Goal: Information Seeking & Learning: Understand process/instructions

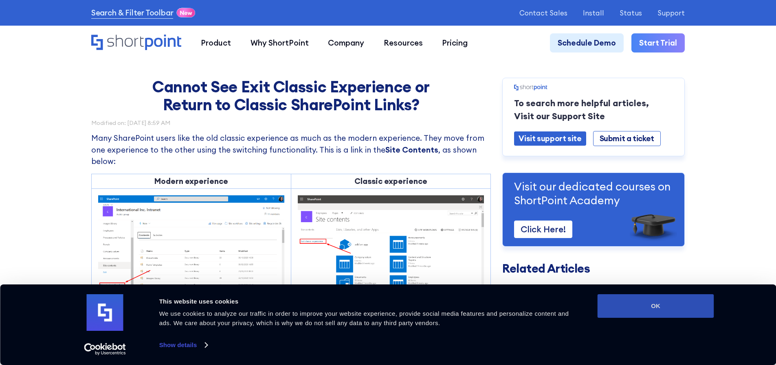
click at [696, 308] on button "OK" at bounding box center [656, 307] width 117 height 24
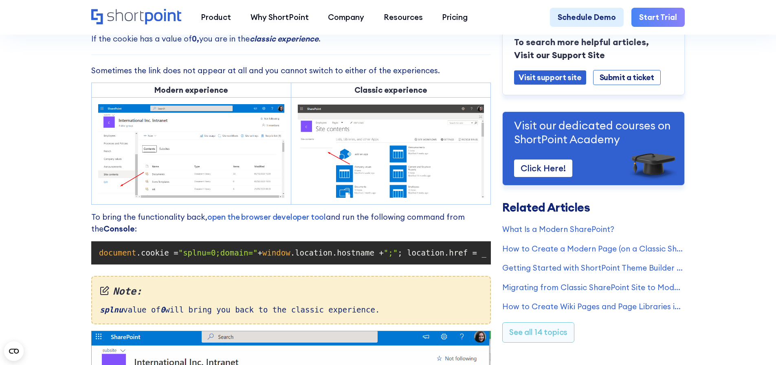
scroll to position [530, 0]
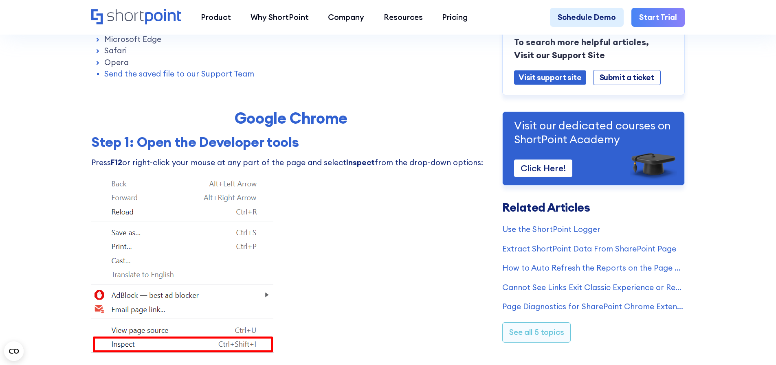
scroll to position [367, 0]
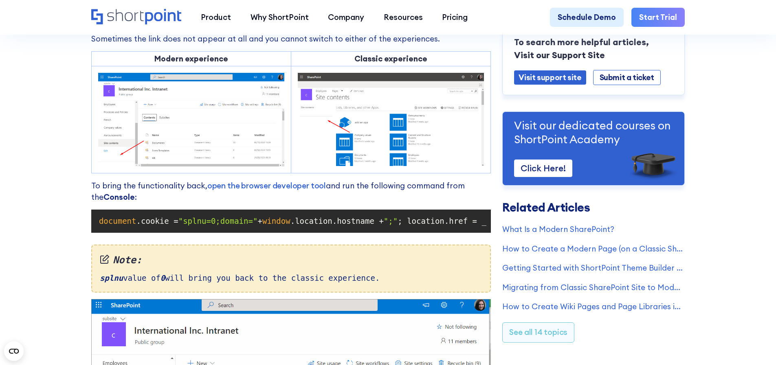
scroll to position [937, 0]
